Goal: Task Accomplishment & Management: Complete application form

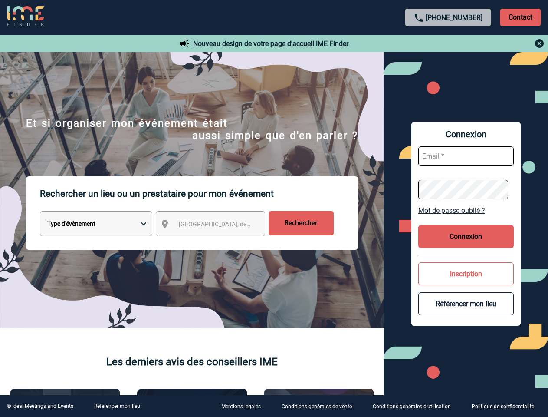
click at [274, 208] on p "Rechercher un lieu ou un prestataire pour mon événement" at bounding box center [199, 193] width 318 height 35
click at [520, 17] on p "Contact" at bounding box center [520, 17] width 41 height 17
click at [448, 43] on div at bounding box center [448, 43] width 193 height 10
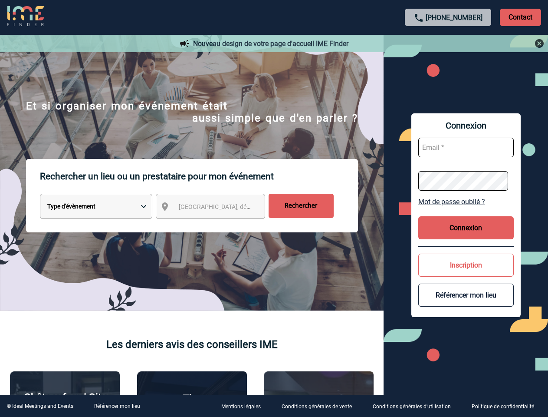
click at [218, 225] on div at bounding box center [273, 208] width 547 height 416
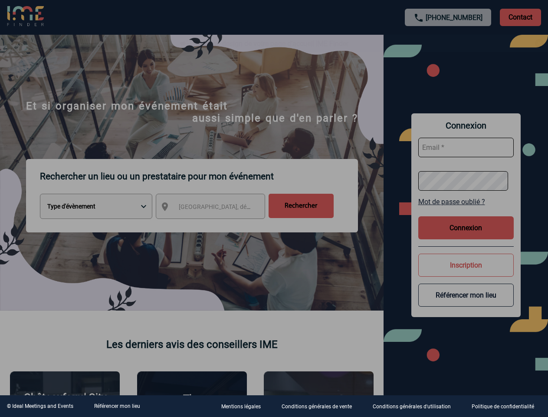
click at [466, 210] on div at bounding box center [274, 208] width 548 height 417
click at [466, 236] on div at bounding box center [274, 208] width 548 height 417
click at [466, 273] on div at bounding box center [274, 208] width 548 height 417
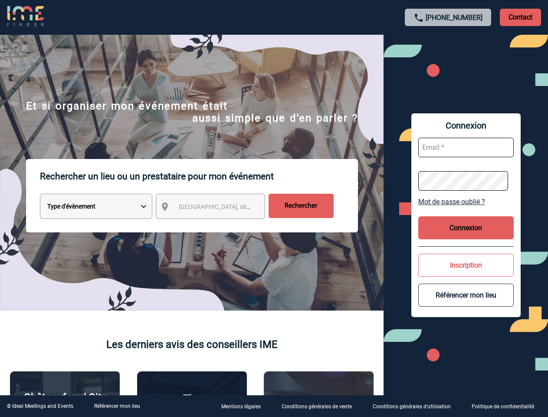
click at [466, 303] on button "Référencer mon lieu" at bounding box center [465, 294] width 95 height 23
click at [117, 406] on link "Référencer mon lieu" at bounding box center [117, 406] width 46 height 6
